Goal: Transaction & Acquisition: Obtain resource

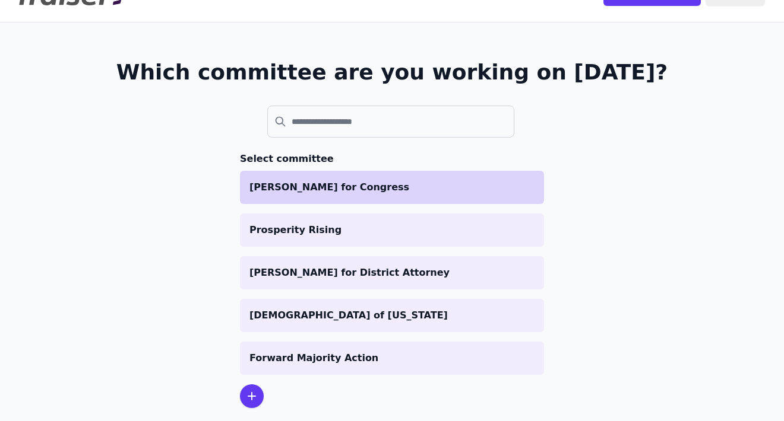
scroll to position [47, 0]
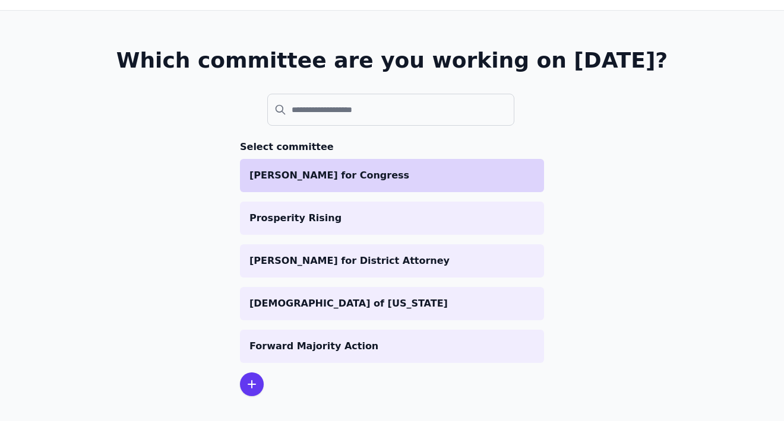
click at [333, 180] on p "[PERSON_NAME] for Congress" at bounding box center [391, 176] width 285 height 14
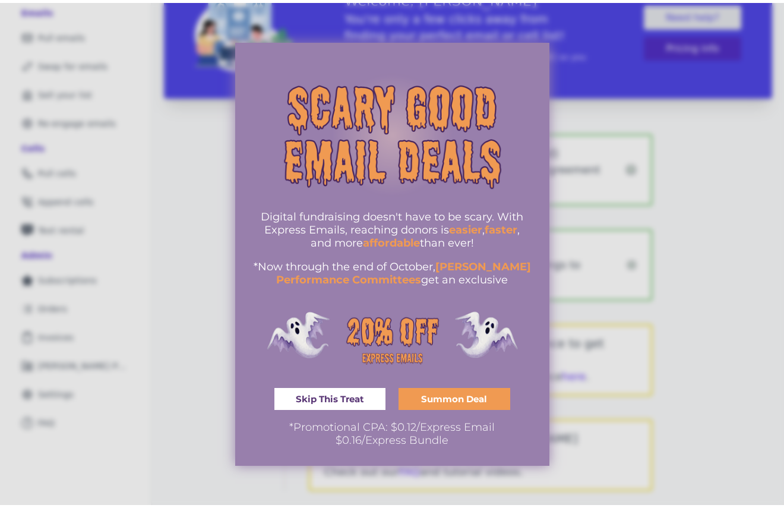
scroll to position [99, 0]
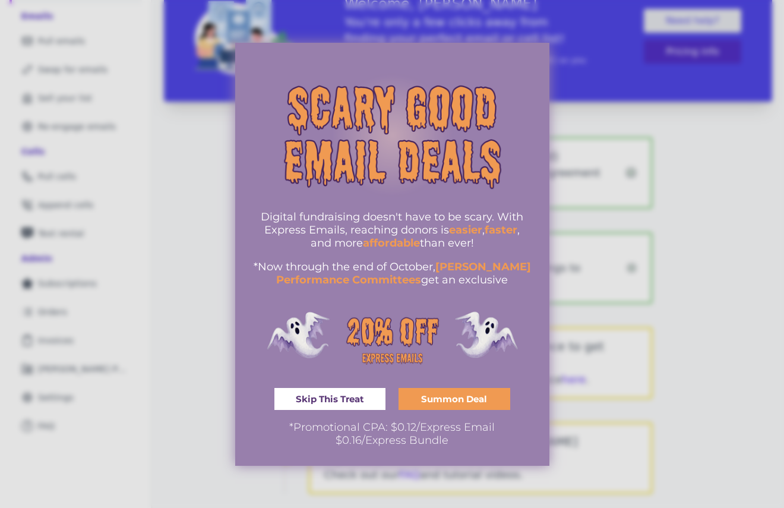
click at [381, 398] on link "Skip This Treat" at bounding box center [330, 399] width 112 height 22
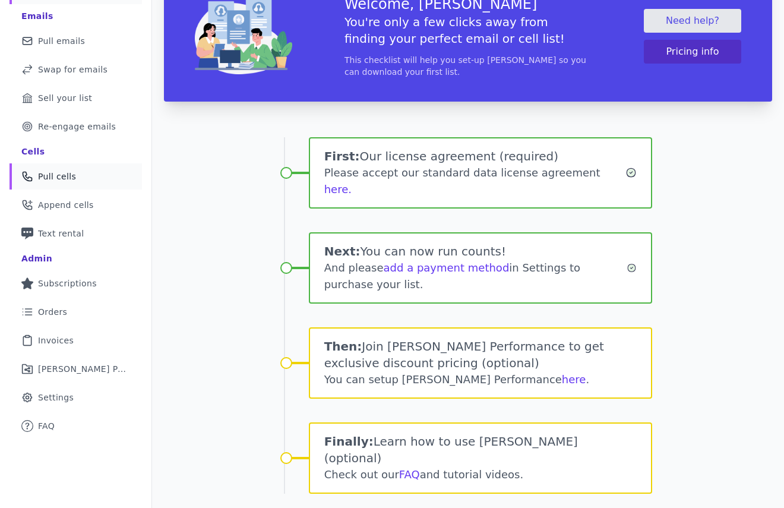
click at [101, 178] on link "Phone Icon Outline of a phone Pull cells" at bounding box center [75, 176] width 132 height 26
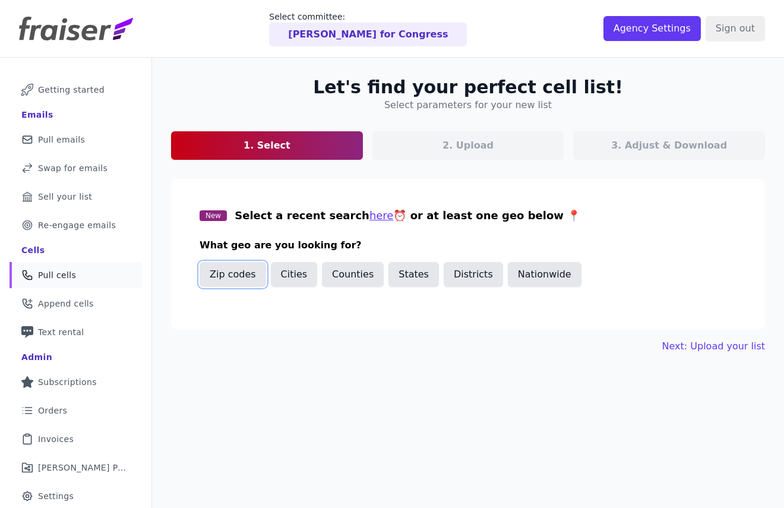
click at [239, 267] on button "Zip codes" at bounding box center [232, 274] width 66 height 25
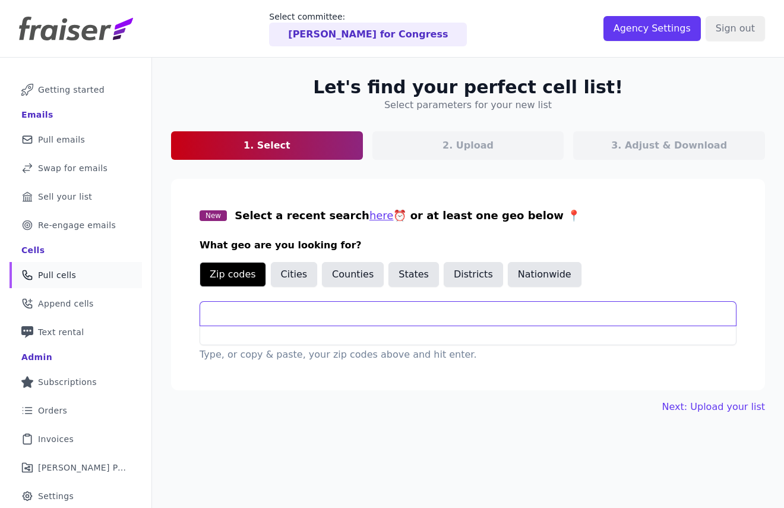
click at [214, 316] on input "text" at bounding box center [467, 314] width 535 height 24
paste input "10001 (Chelsea/Hudson Yards) 10011 (Chelsea/West Village) 10018 (Garment Distri…"
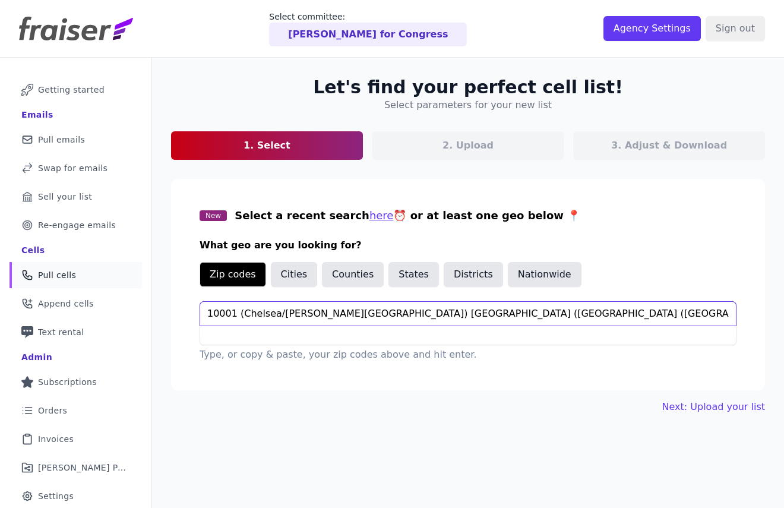
drag, startPoint x: 265, startPoint y: 313, endPoint x: 233, endPoint y: 313, distance: 32.6
click at [233, 313] on input "10001 (Chelsea/Hudson Yards) 10011 (Chelsea/West Village) 10018 (Garment Distri…" at bounding box center [467, 314] width 535 height 24
drag, startPoint x: 264, startPoint y: 313, endPoint x: 372, endPoint y: 312, distance: 108.6
click at [372, 312] on input "10001, 10011 (Chelsea/West Village) 10018 (Garment District) 10019 (Midtown Wes…" at bounding box center [467, 314] width 535 height 24
drag, startPoint x: 296, startPoint y: 315, endPoint x: 386, endPoint y: 313, distance: 89.6
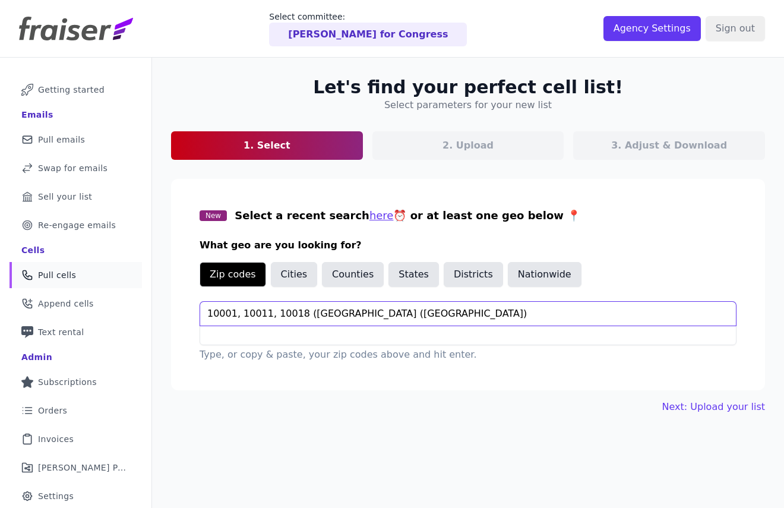
click at [386, 313] on input "10001, 10011, 10018 (Garment District) 10019 (Midtown West) 10036 (Hell's Kitch…" at bounding box center [467, 314] width 535 height 24
drag, startPoint x: 325, startPoint y: 312, endPoint x: 405, endPoint y: 312, distance: 80.1
click at [405, 312] on input "10001, 10011, 10018, 10019 (Midtown West) 10036 (Hell's Kitchen)" at bounding box center [467, 314] width 535 height 24
drag, startPoint x: 359, startPoint y: 319, endPoint x: 448, endPoint y: 315, distance: 89.1
click at [448, 315] on input "10001, 10011, 10018, 10019, 10036 (Hell's Kitchen)" at bounding box center [467, 314] width 535 height 24
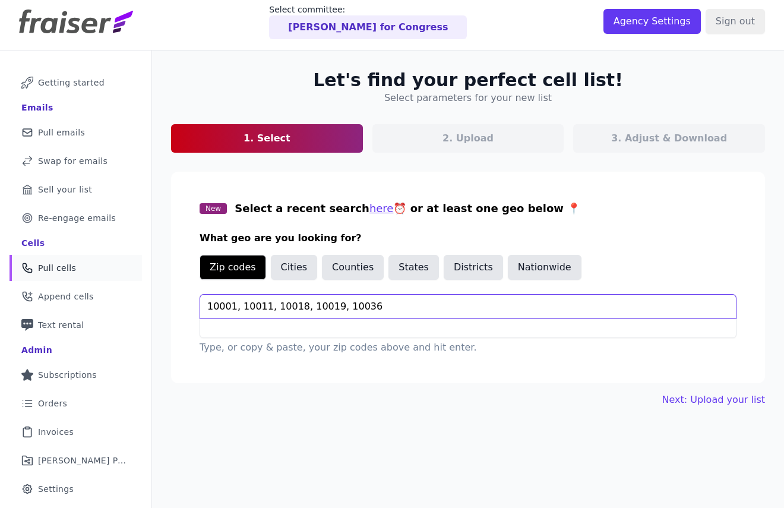
scroll to position [17, 0]
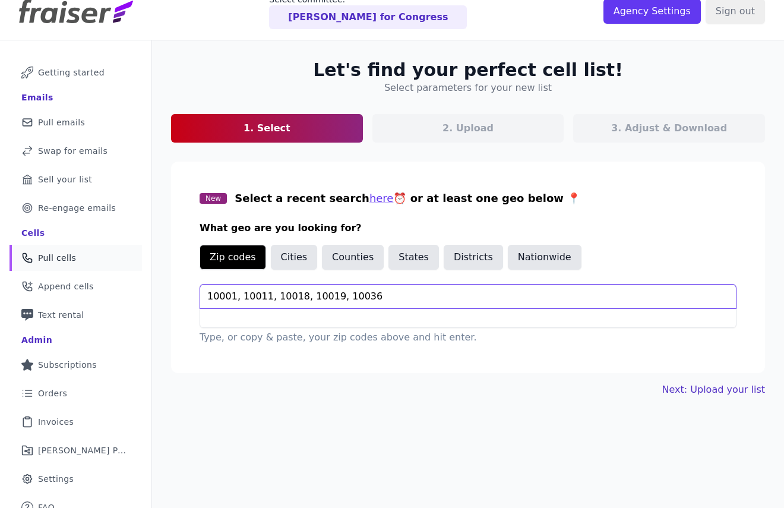
type input "10001, 10011, 10018, 10019, 10036"
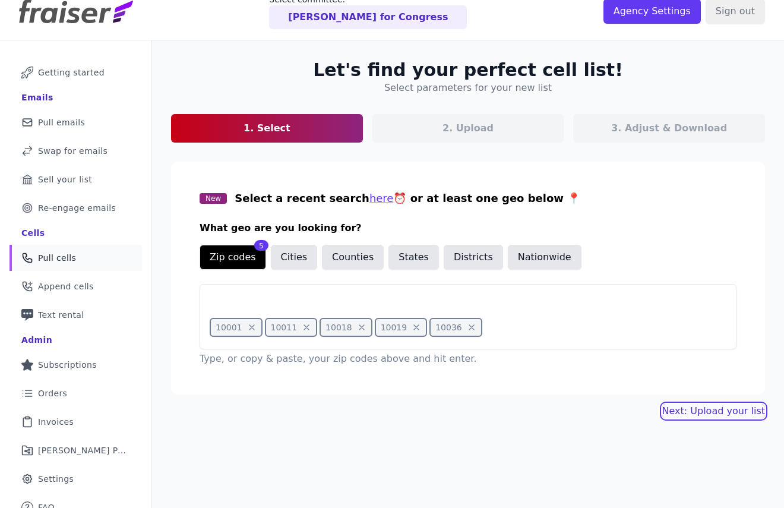
click at [678, 414] on link "Next: Upload your list" at bounding box center [713, 411] width 103 height 14
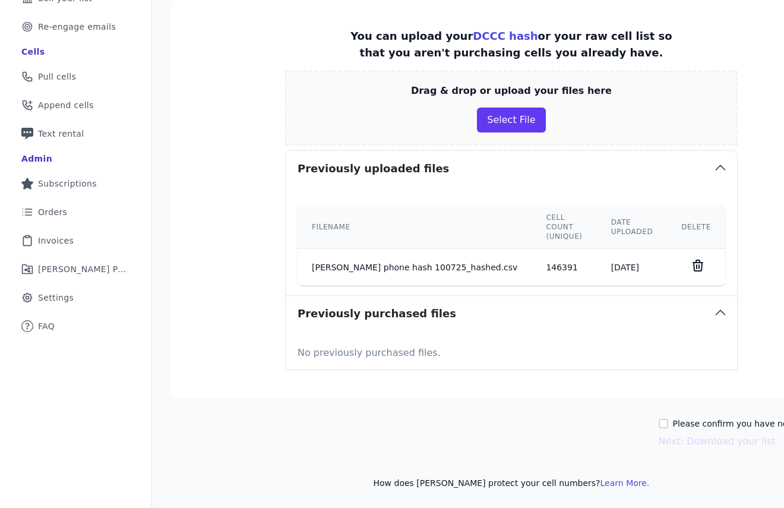
scroll to position [216, 0]
click at [658, 417] on div "Please confirm you have no lists to upload." at bounding box center [754, 423] width 193 height 12
click at [658, 419] on input "Please confirm you have no lists to upload." at bounding box center [662, 423] width 9 height 9
checkbox input "true"
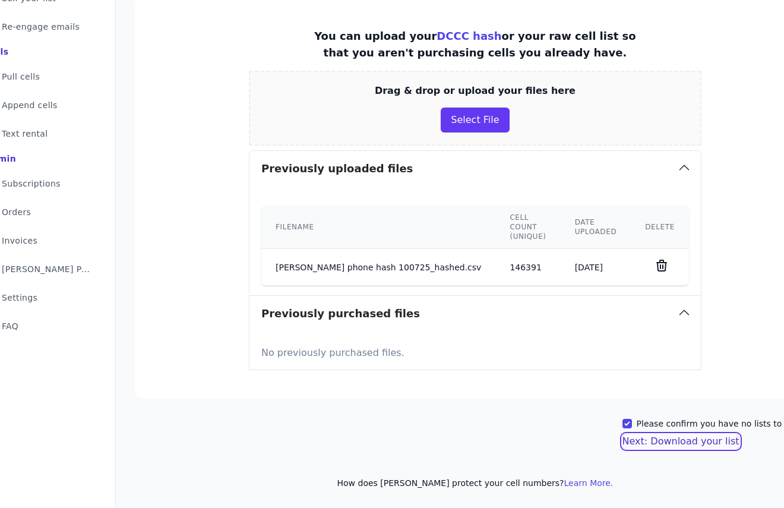
click at [662, 437] on button "Next: Download your list" at bounding box center [680, 441] width 117 height 14
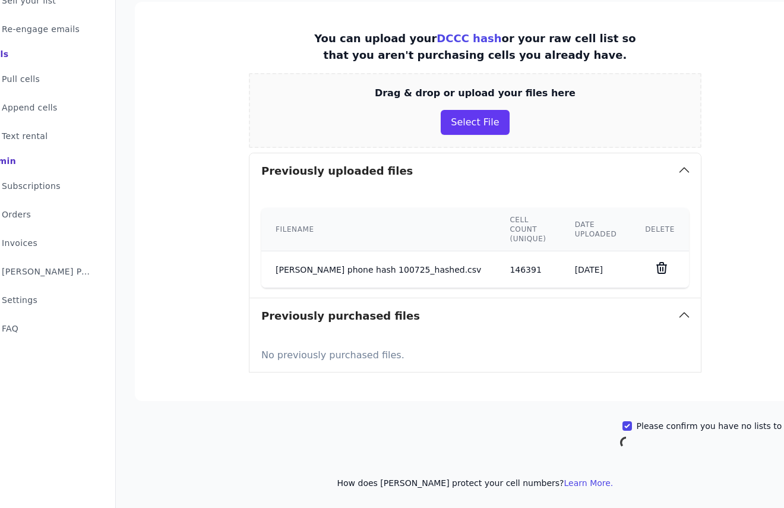
scroll to position [58, 0]
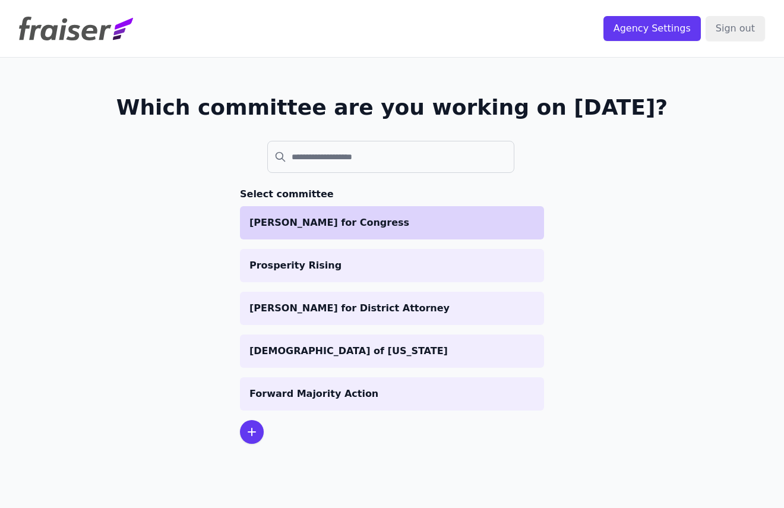
click at [412, 229] on p "[PERSON_NAME] for Congress" at bounding box center [391, 222] width 285 height 14
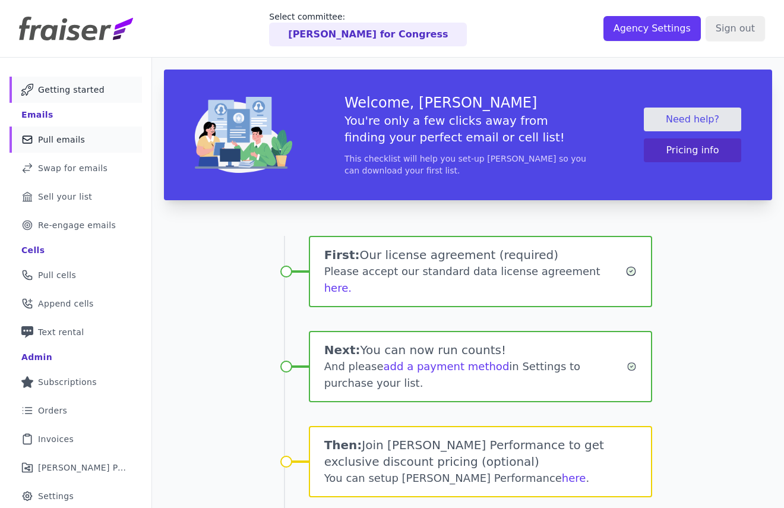
click at [73, 140] on span "Pull emails" at bounding box center [61, 140] width 47 height 12
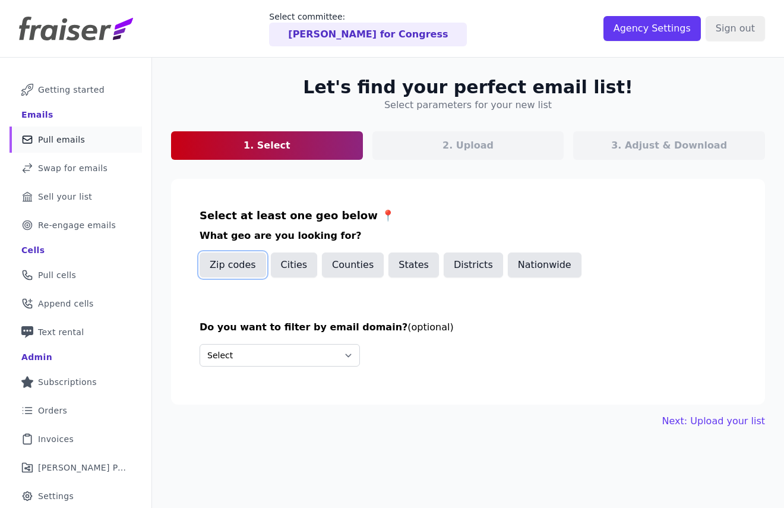
click at [247, 267] on button "Zip codes" at bounding box center [232, 264] width 66 height 25
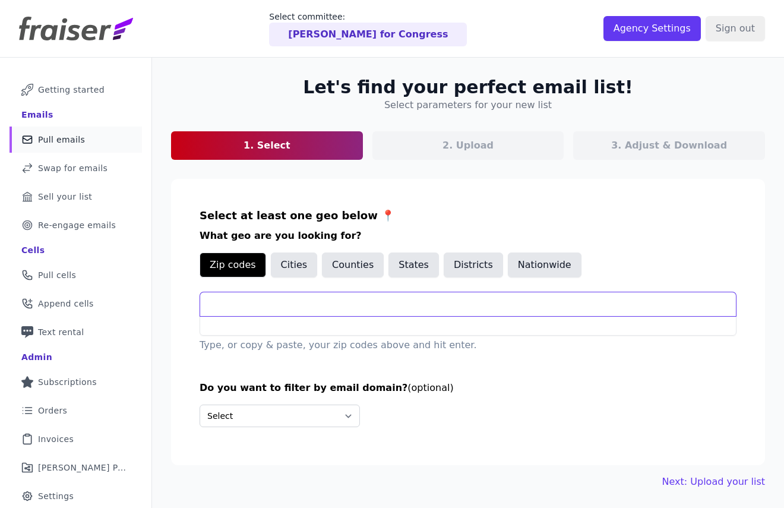
click at [246, 315] on input "text" at bounding box center [467, 304] width 535 height 24
paste input "Notes: On the 15th which was supposed to be their payday. Jacksonville is a big…"
type input "Notes: On the 15th which was supposed to be their payday. Jacksonville is a big…"
paste input "10001 (Chelsea/Hudson Yards) 10011 (Chelsea/West Village) 10018 (Garment Distri…"
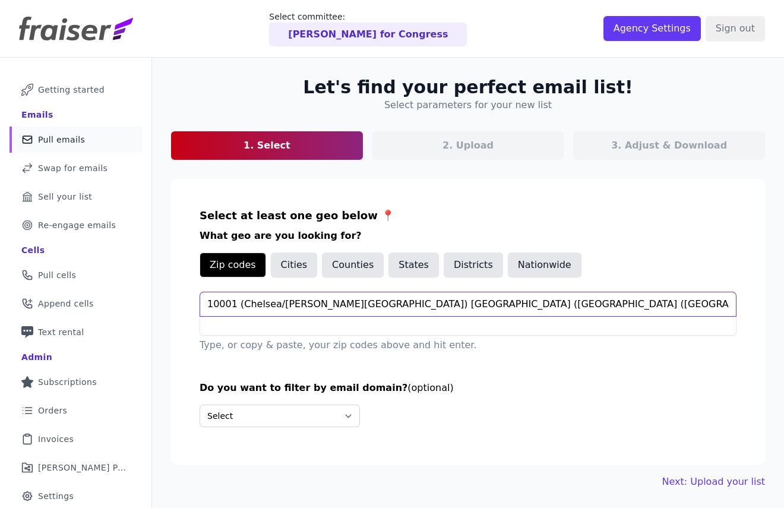
drag, startPoint x: 265, startPoint y: 303, endPoint x: 237, endPoint y: 307, distance: 27.5
click at [237, 307] on input "10001 (Chelsea/Hudson Yards) 10011 (Chelsea/West Village) 10018 (Garment Distri…" at bounding box center [467, 304] width 535 height 24
drag, startPoint x: 264, startPoint y: 303, endPoint x: 368, endPoint y: 299, distance: 104.6
click at [368, 299] on input "10001, 10011 (Chelsea/West Village) 10018 (Garment District) 10019 (Midtown Wes…" at bounding box center [467, 304] width 535 height 24
drag, startPoint x: 296, startPoint y: 305, endPoint x: 378, endPoint y: 304, distance: 82.5
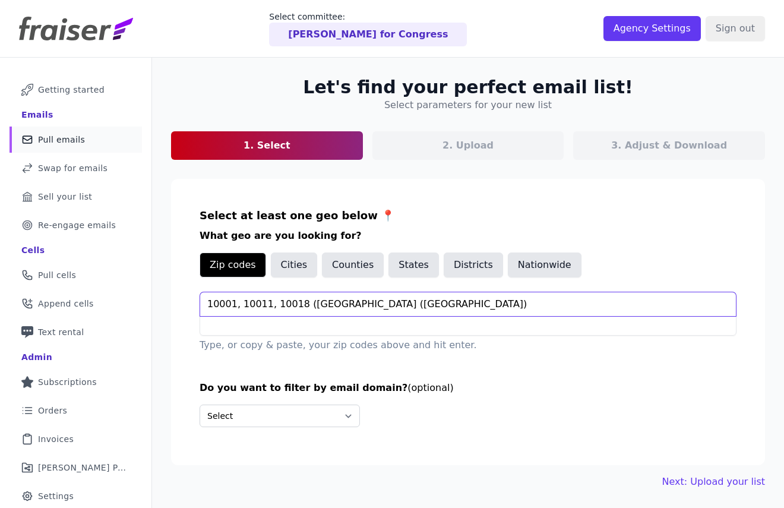
click at [378, 304] on input "10001, 10011, 10018 (Garment District) 10019 (Midtown West) 10036 (Hell's Kitch…" at bounding box center [467, 304] width 535 height 24
click at [305, 307] on input "10001, 10011, 10018, 10019 (Midtown West) 10036 (Hell's Kitchen)" at bounding box center [467, 304] width 535 height 24
drag, startPoint x: 327, startPoint y: 306, endPoint x: 407, endPoint y: 305, distance: 80.1
click at [407, 305] on input "10001, 10011, 10018, 10019 (Midtown West) 10036 (Hell's Kitchen)" at bounding box center [467, 304] width 535 height 24
drag, startPoint x: 361, startPoint y: 303, endPoint x: 466, endPoint y: 298, distance: 105.2
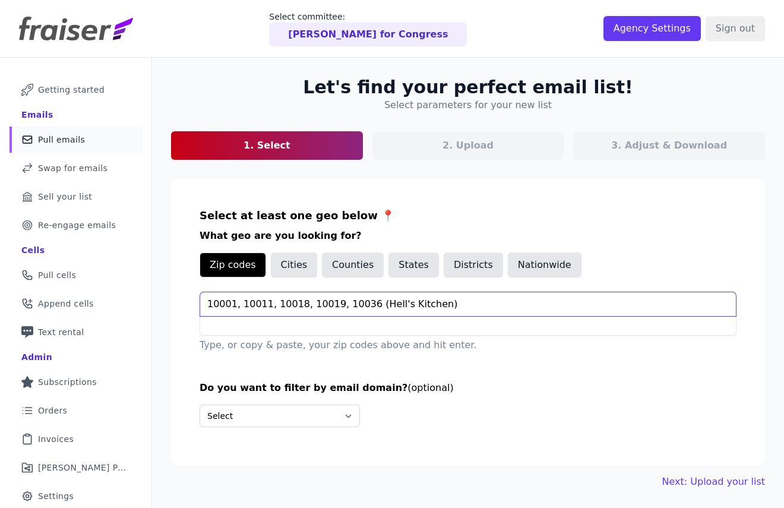
click at [466, 298] on input "10001, 10011, 10018, 10019, 10036 (Hell's Kitchen)" at bounding box center [467, 304] width 535 height 24
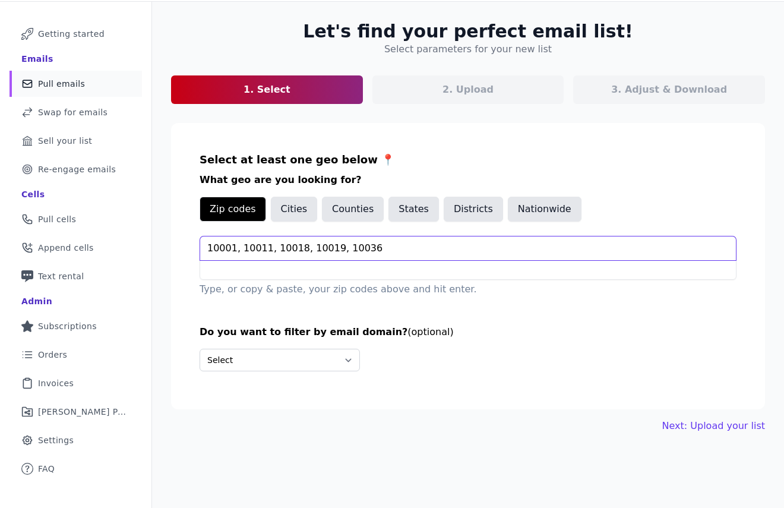
scroll to position [58, 0]
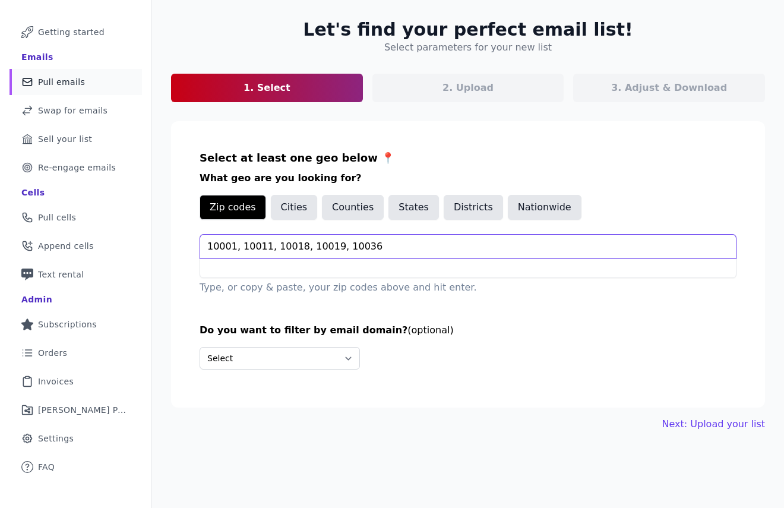
type input "10001, 10011, 10018, 10019, 10036"
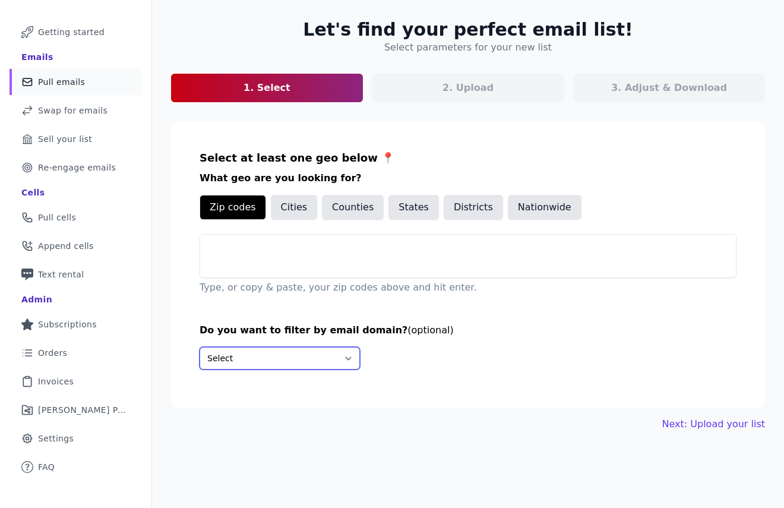
click at [328, 352] on div "Do you want to filter by email domain? (optional) Select Include only these dom…" at bounding box center [467, 351] width 537 height 56
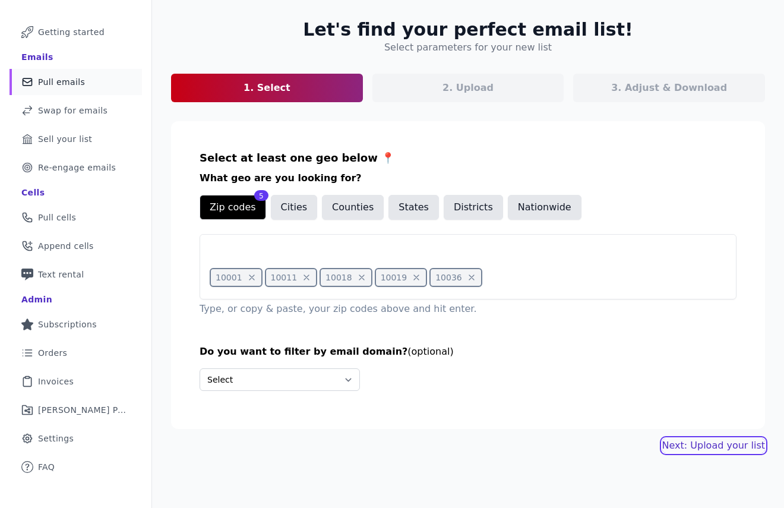
click at [681, 446] on link "Next: Upload your list" at bounding box center [713, 445] width 103 height 14
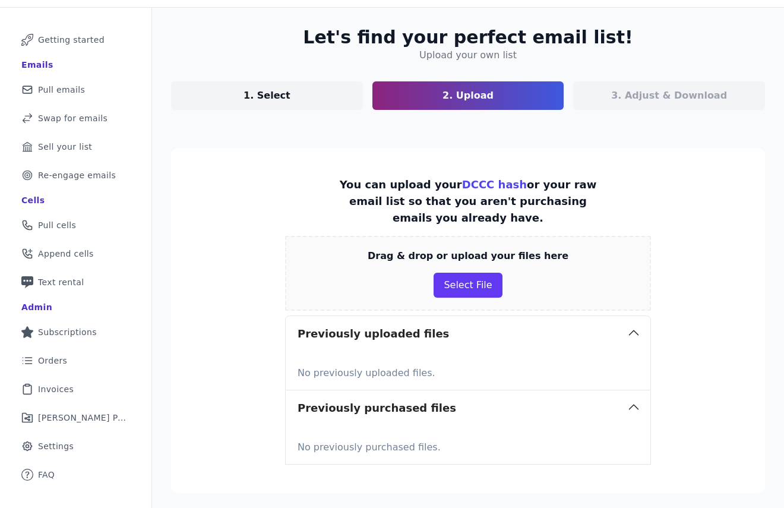
scroll to position [144, 0]
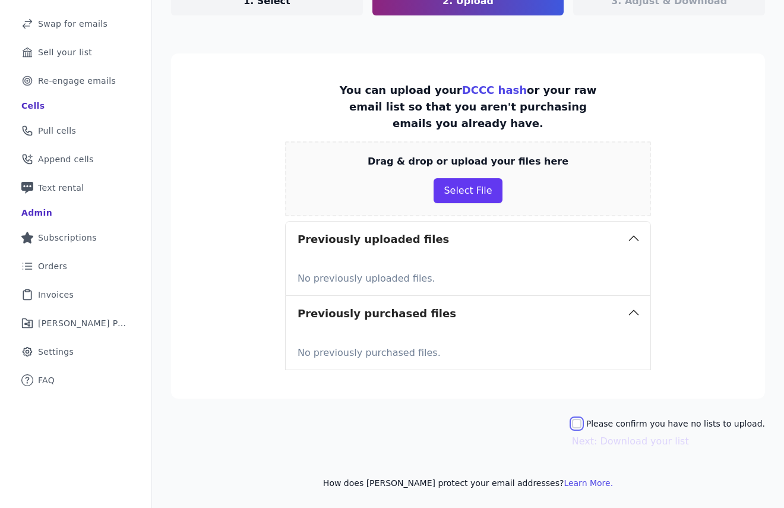
click at [580, 426] on input "Please confirm you have no lists to upload." at bounding box center [576, 423] width 9 height 9
checkbox input "true"
click at [592, 442] on button "Next: Download your list" at bounding box center [630, 441] width 117 height 14
